Goal: Use online tool/utility: Utilize a website feature to perform a specific function

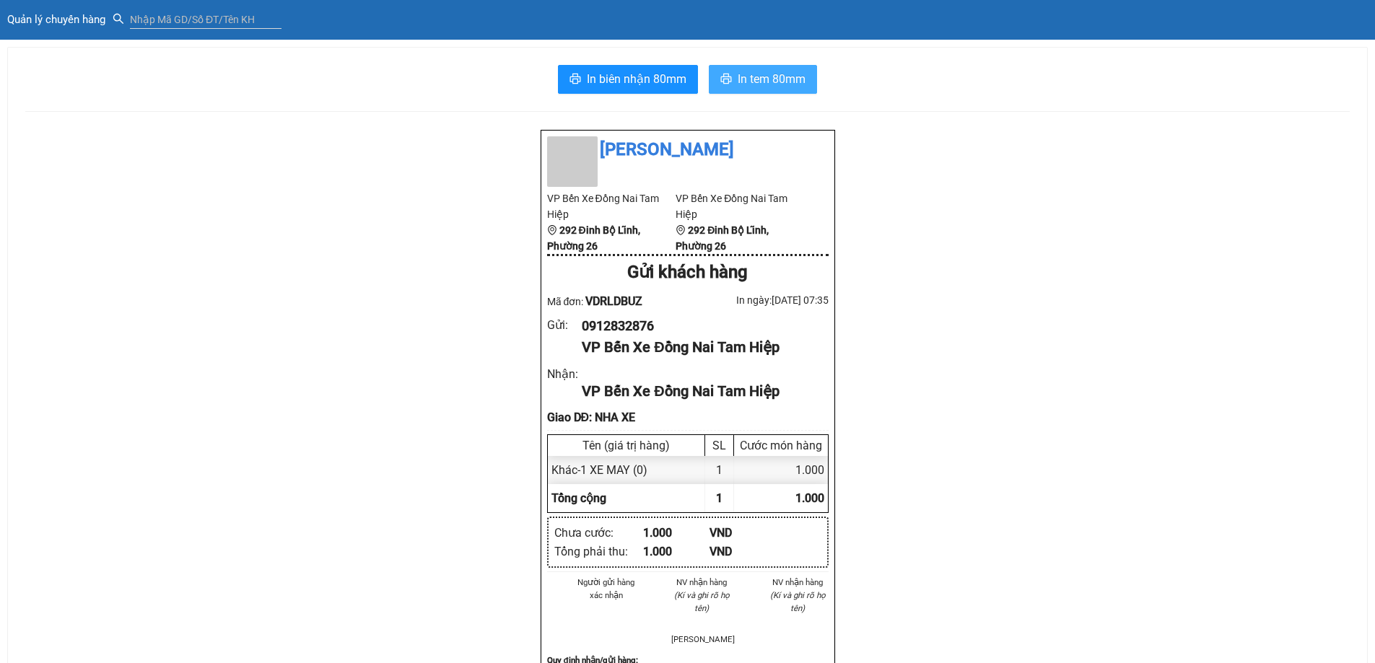
click at [769, 74] on span "In tem 80mm" at bounding box center [772, 79] width 68 height 18
click at [642, 77] on span "In biên nhận 80mm" at bounding box center [637, 79] width 100 height 18
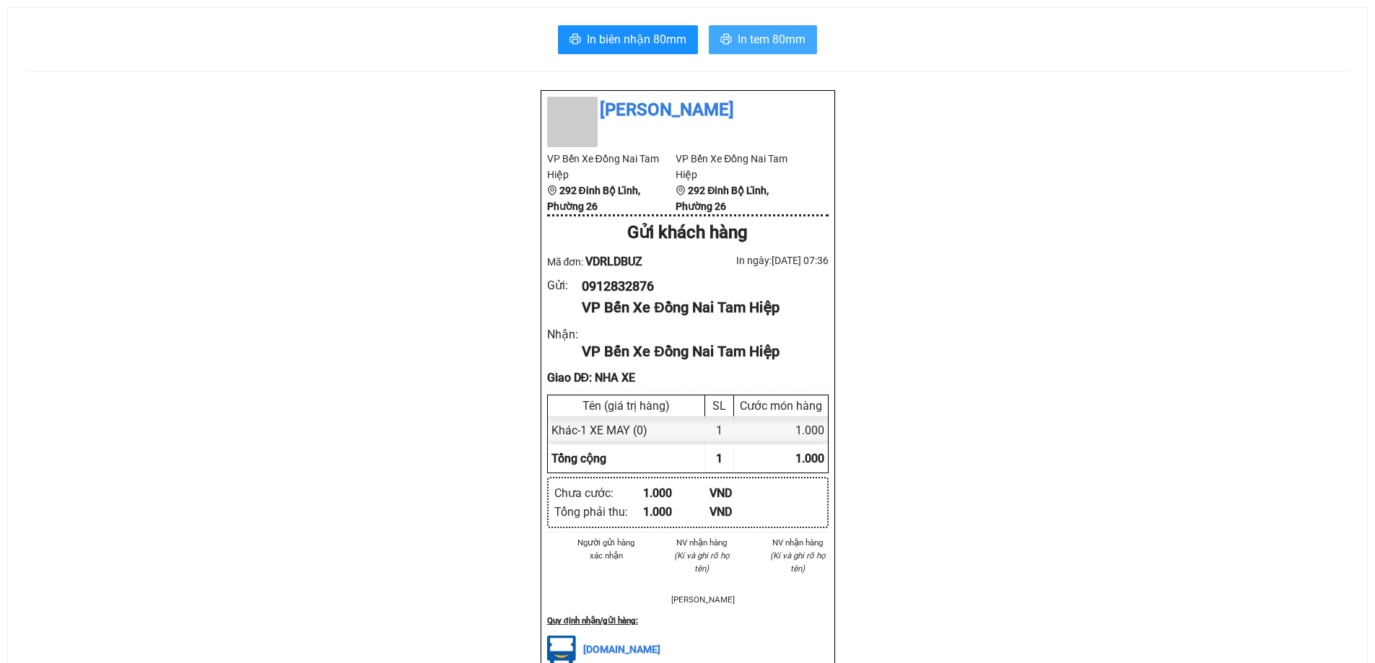
click at [748, 39] on span "In tem 80mm" at bounding box center [772, 39] width 68 height 18
